Goal: Information Seeking & Learning: Learn about a topic

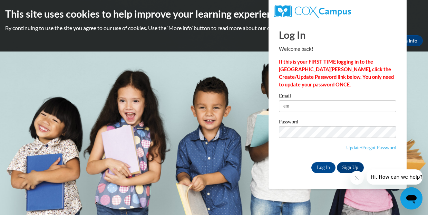
type input "e"
type input "[EMAIL_ADDRESS][DOMAIN_NAME]"
click at [321, 165] on input "Log In" at bounding box center [323, 167] width 24 height 11
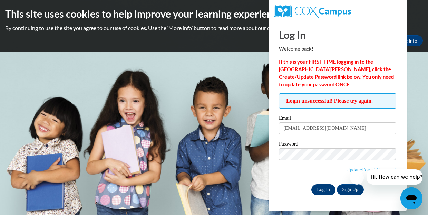
click at [323, 189] on input "Log In" at bounding box center [323, 189] width 24 height 11
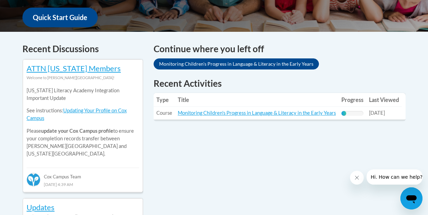
scroll to position [263, 0]
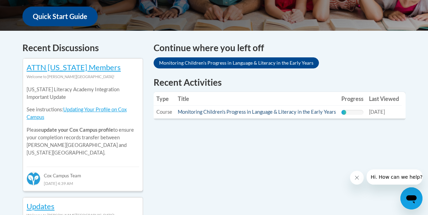
click at [255, 113] on link "Monitoring Children's Progress in Language & Literacy in the Early Years" at bounding box center [257, 112] width 158 height 6
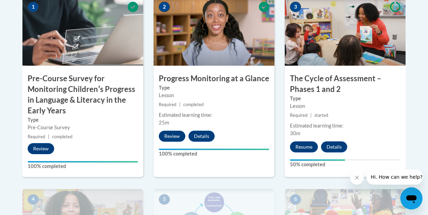
scroll to position [286, 0]
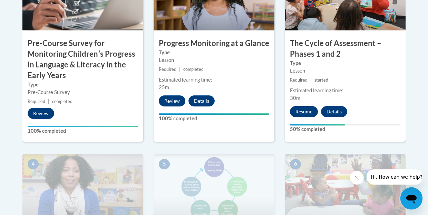
click at [309, 108] on button "Resume" at bounding box center [304, 111] width 28 height 11
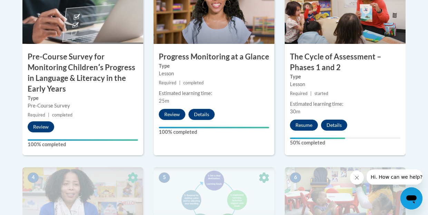
scroll to position [273, 0]
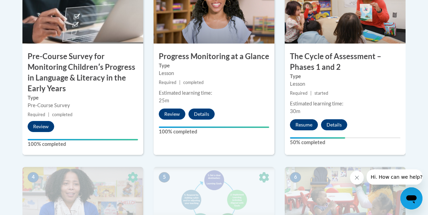
click at [300, 124] on button "Resume" at bounding box center [304, 124] width 28 height 11
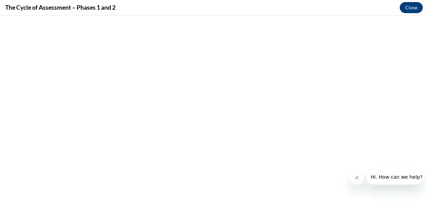
click at [410, 7] on button "Close" at bounding box center [411, 7] width 23 height 11
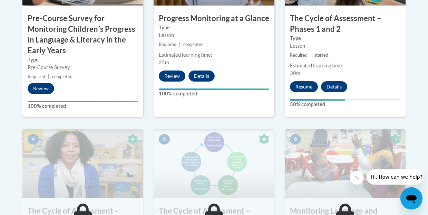
scroll to position [306, 0]
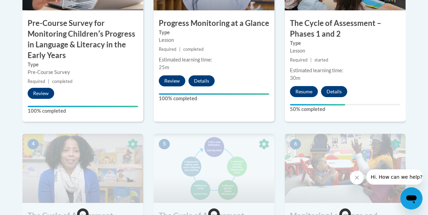
click at [339, 90] on button "Details" at bounding box center [334, 91] width 26 height 11
